Goal: Navigation & Orientation: Go to known website

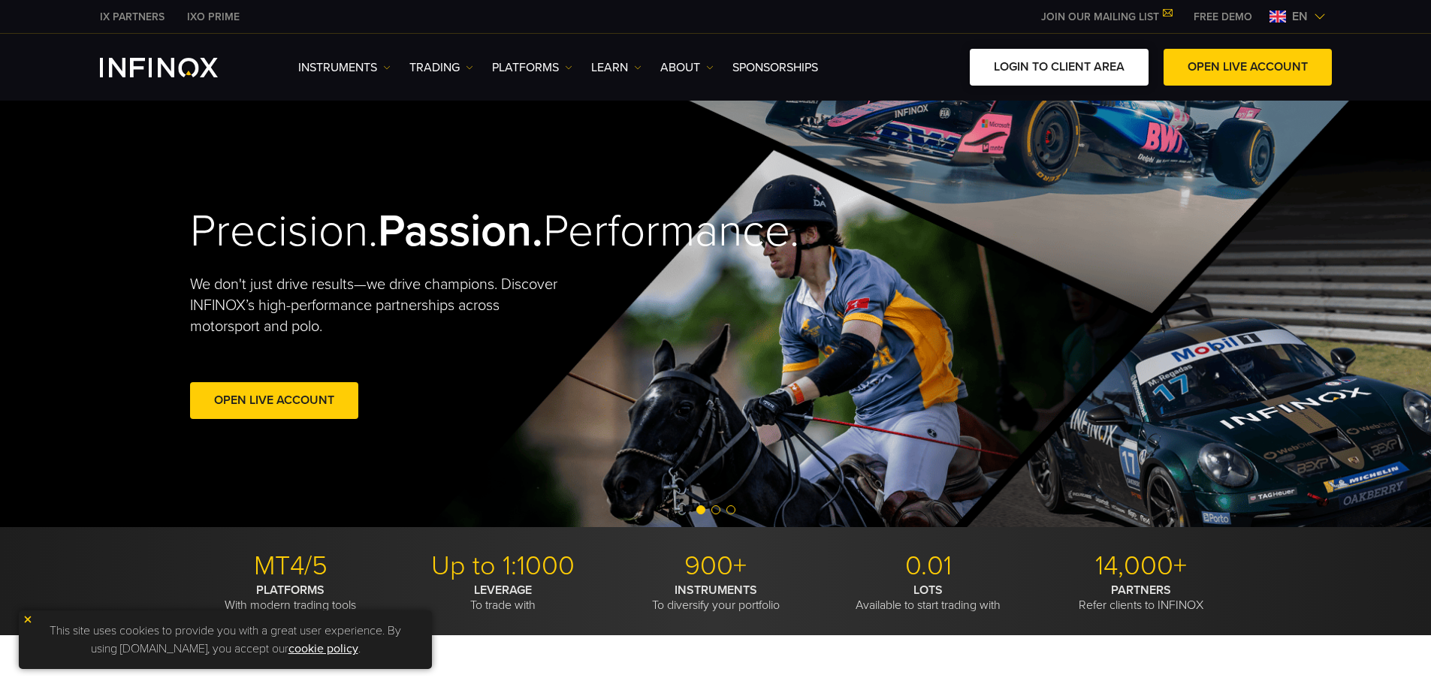
drag, startPoint x: 0, startPoint y: 0, endPoint x: 1070, endPoint y: 73, distance: 1072.0
click at [1070, 73] on link "LOGIN TO CLIENT AREA" at bounding box center [1059, 67] width 179 height 37
drag, startPoint x: 1083, startPoint y: 65, endPoint x: 1110, endPoint y: 64, distance: 27.0
click at [1083, 65] on link "LOGIN TO CLIENT AREA" at bounding box center [1059, 67] width 179 height 37
click at [149, 18] on link "IX PARTNERS" at bounding box center [132, 17] width 87 height 16
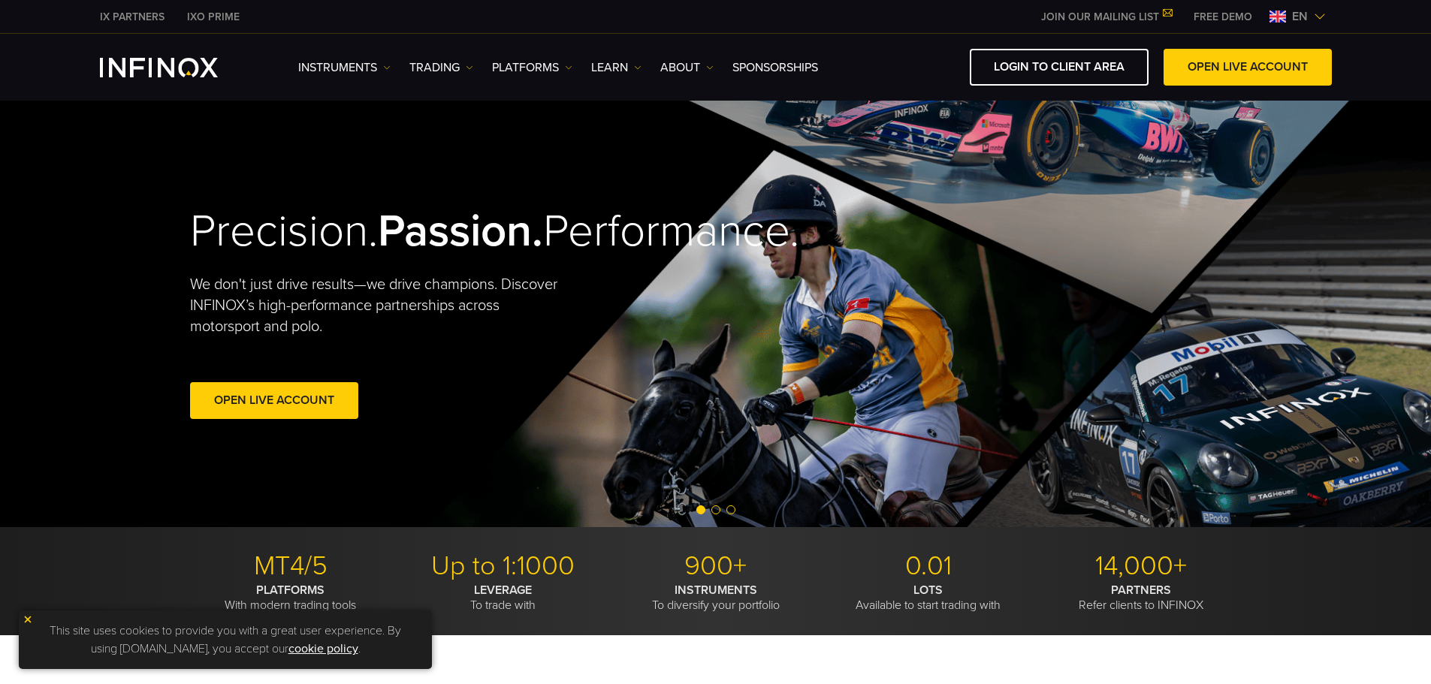
click at [1299, 17] on span "en" at bounding box center [1300, 17] width 28 height 18
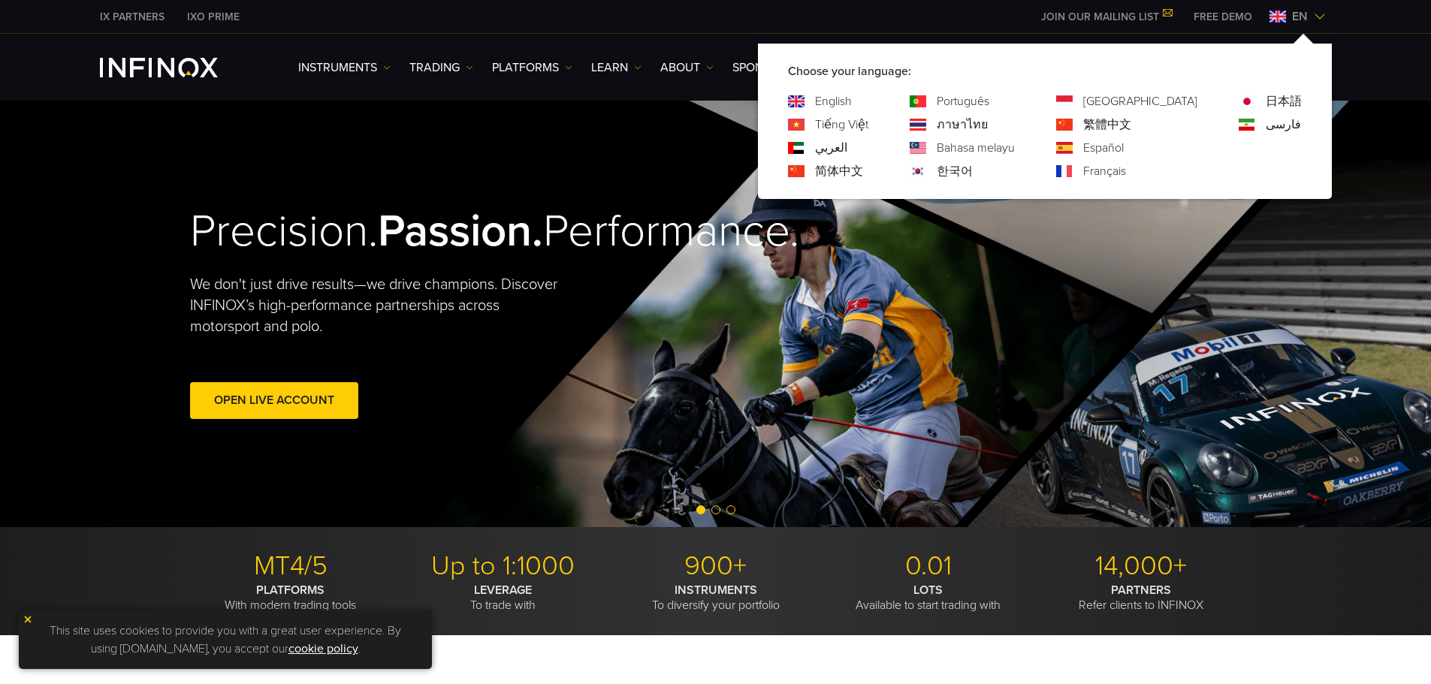
click at [1271, 128] on link "فارسی" at bounding box center [1283, 125] width 35 height 18
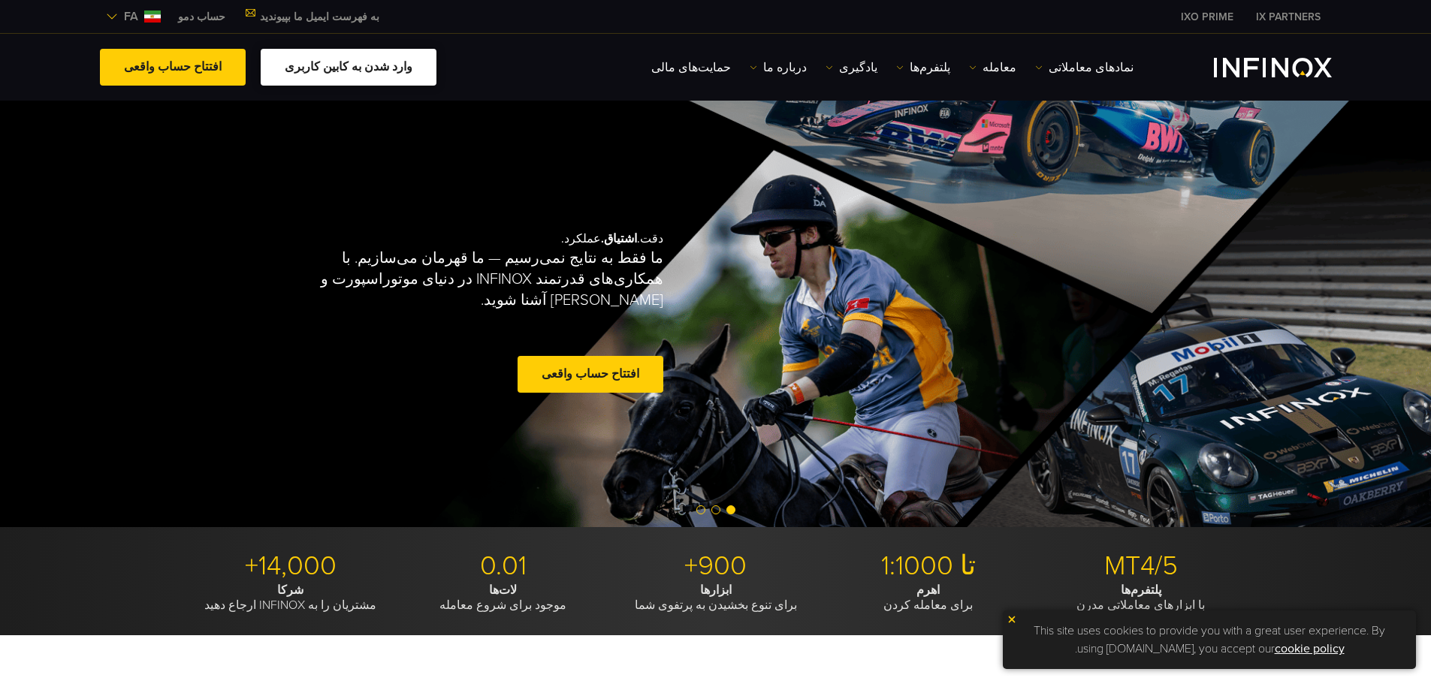
click at [272, 68] on link "وارد شدن به کابین کاربری" at bounding box center [349, 67] width 176 height 37
click at [161, 65] on link "افتتاح حساب واقعی" at bounding box center [173, 67] width 146 height 37
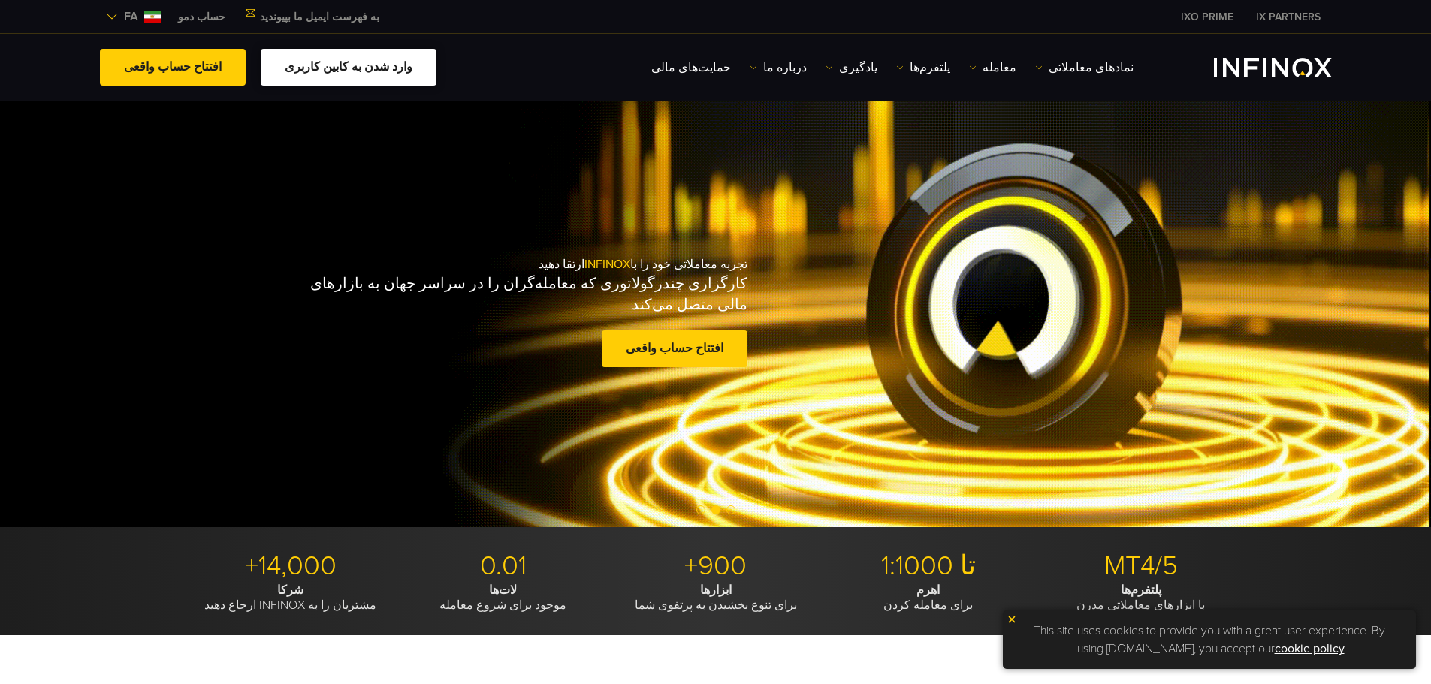
click at [310, 69] on link "وارد شدن به کابین کاربری" at bounding box center [349, 67] width 176 height 37
